Goal: Task Accomplishment & Management: Manage account settings

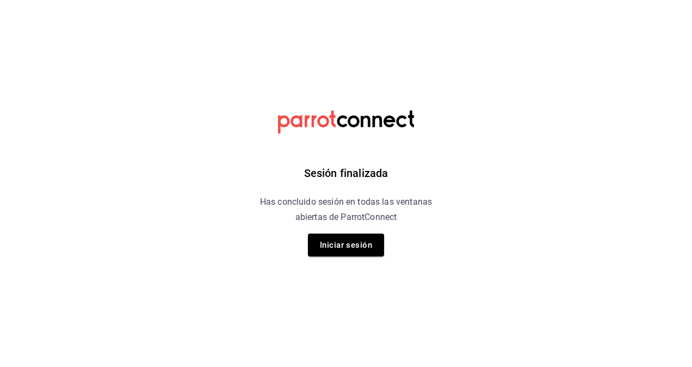
click at [369, 232] on div "Sesión finalizada Has concluido sesión en todas las ventanas abiertas de Parrot…" at bounding box center [346, 183] width 275 height 367
click at [350, 242] on button "Iniciar sesión" at bounding box center [346, 244] width 76 height 23
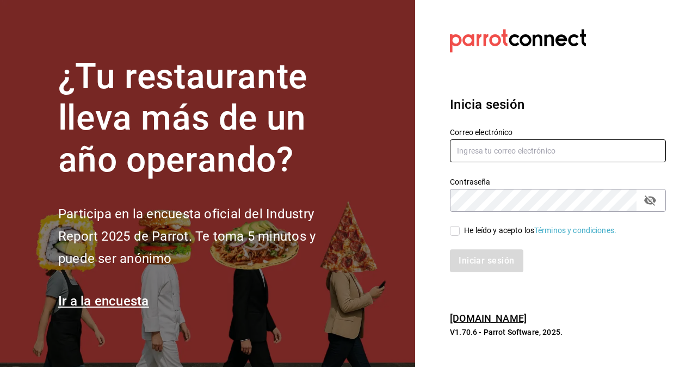
type input "[PERSON_NAME][EMAIL_ADDRESS][PERSON_NAME][DOMAIN_NAME]"
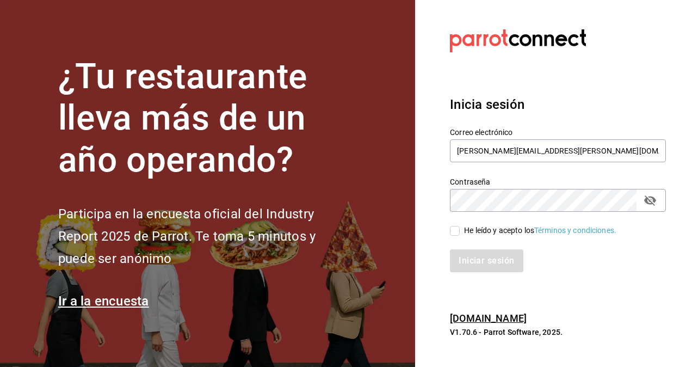
click at [454, 232] on input "He leído y acepto los Términos y condiciones." at bounding box center [455, 231] width 10 height 10
checkbox input "true"
click at [475, 258] on button "Iniciar sesión" at bounding box center [487, 260] width 74 height 23
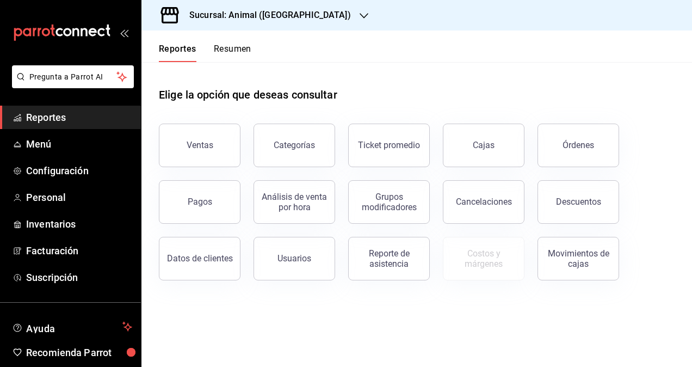
click at [263, 15] on h3 "Sucursal: Animal (St Regis)" at bounding box center [266, 15] width 170 height 13
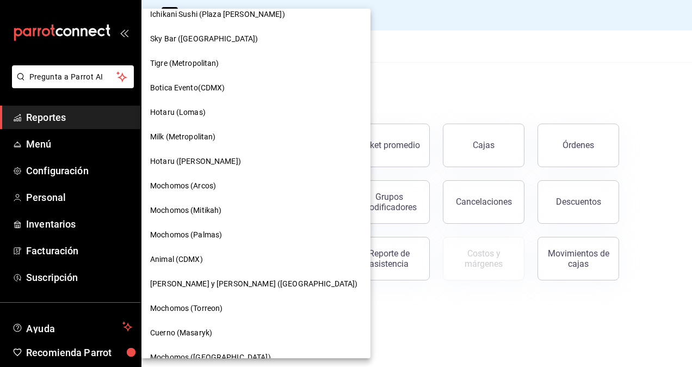
scroll to position [163, 0]
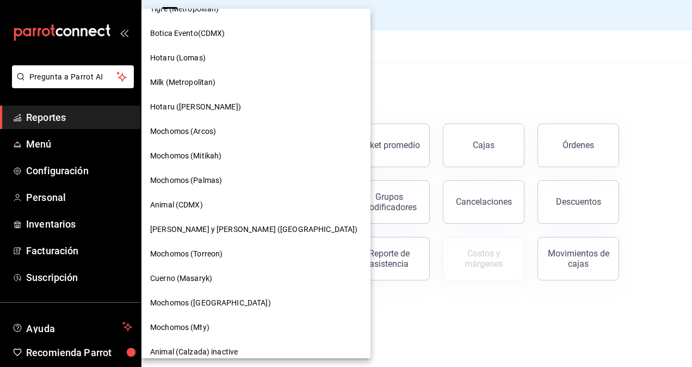
click at [194, 337] on div "Mochomos (Mty)" at bounding box center [255, 327] width 229 height 24
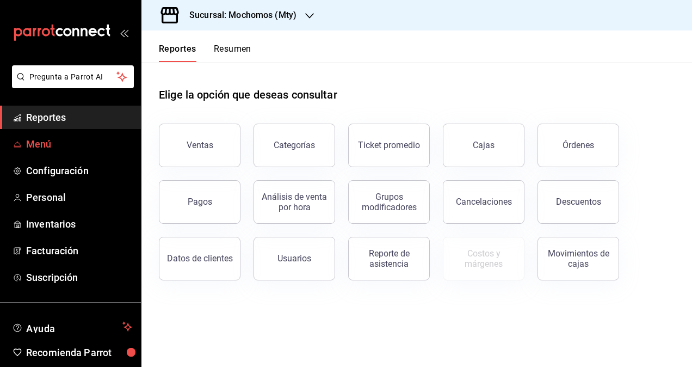
click at [76, 150] on span "Menú" at bounding box center [79, 144] width 106 height 15
